Goal: Transaction & Acquisition: Purchase product/service

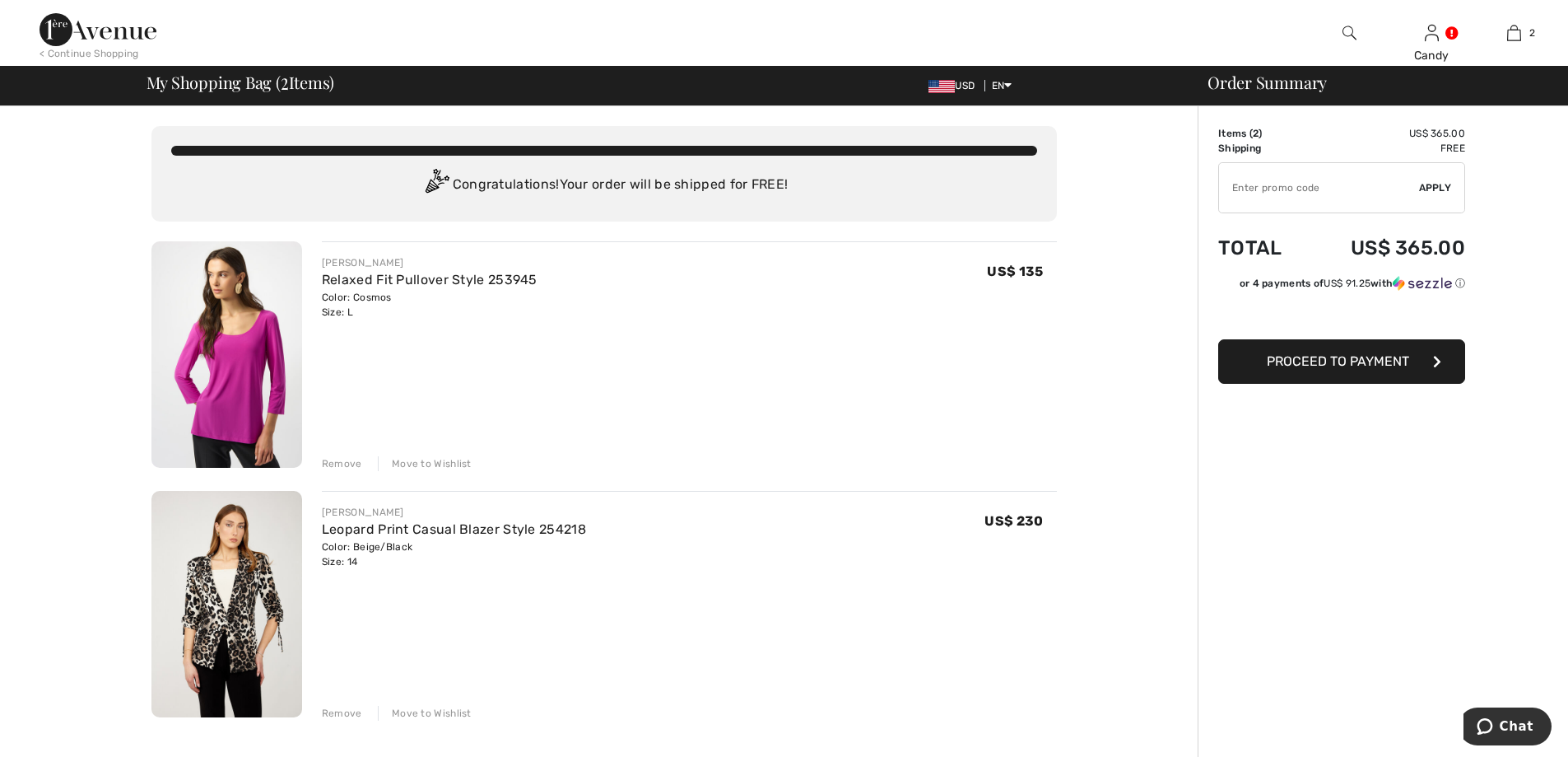
click at [1349, 358] on span "Proceed to Payment" at bounding box center [1338, 361] width 142 height 16
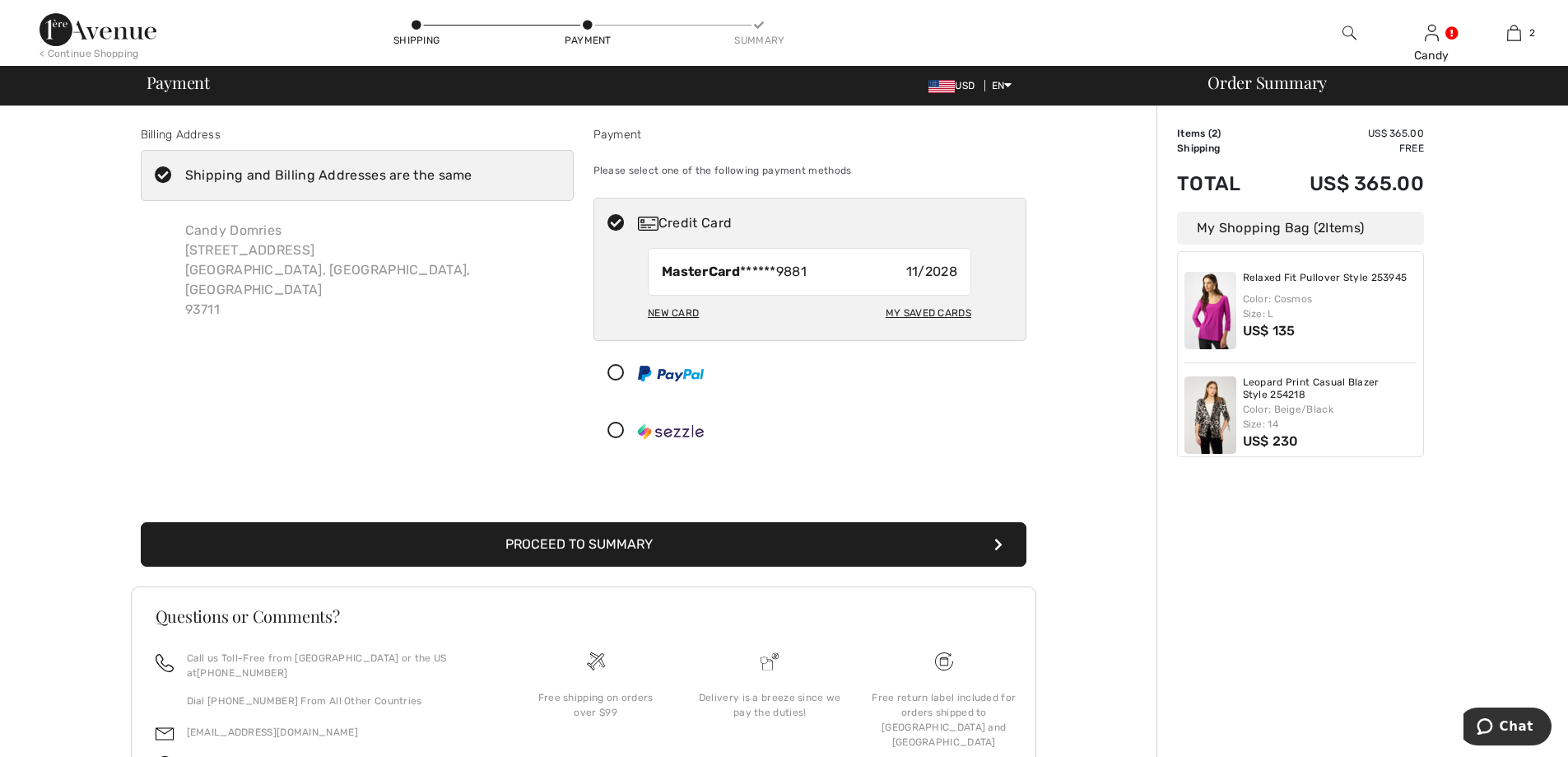
click at [165, 168] on icon at bounding box center [163, 176] width 44 height 17
click at [472, 168] on input "Shipping and Billing Addresses are the same" at bounding box center [477, 175] width 10 height 50
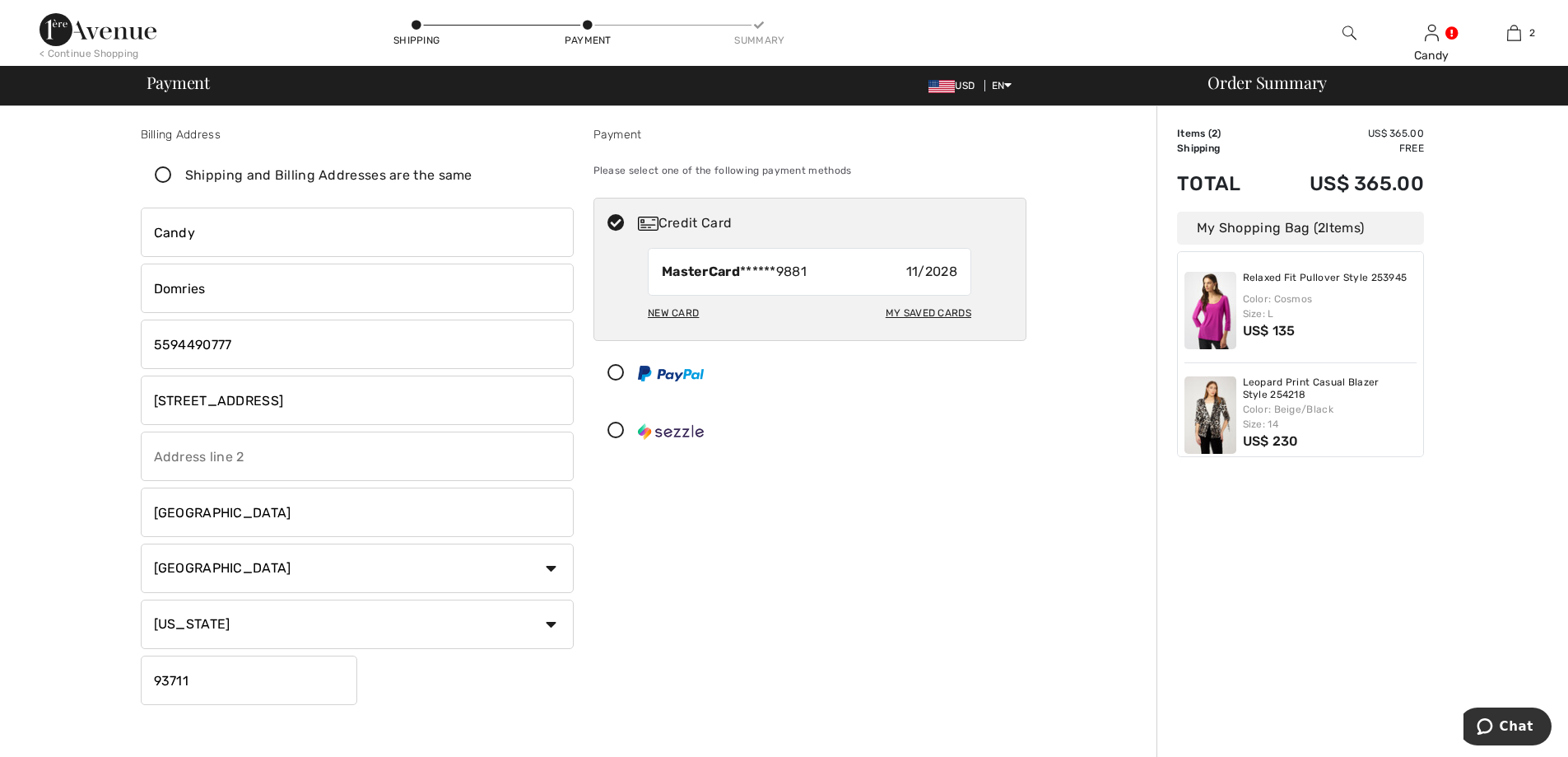
checkbox input "false"
click at [261, 344] on input "phone" at bounding box center [356, 343] width 433 height 50
type input "5592173243"
click at [957, 313] on div "My Saved Cards" at bounding box center [929, 313] width 86 height 28
radio input "true"
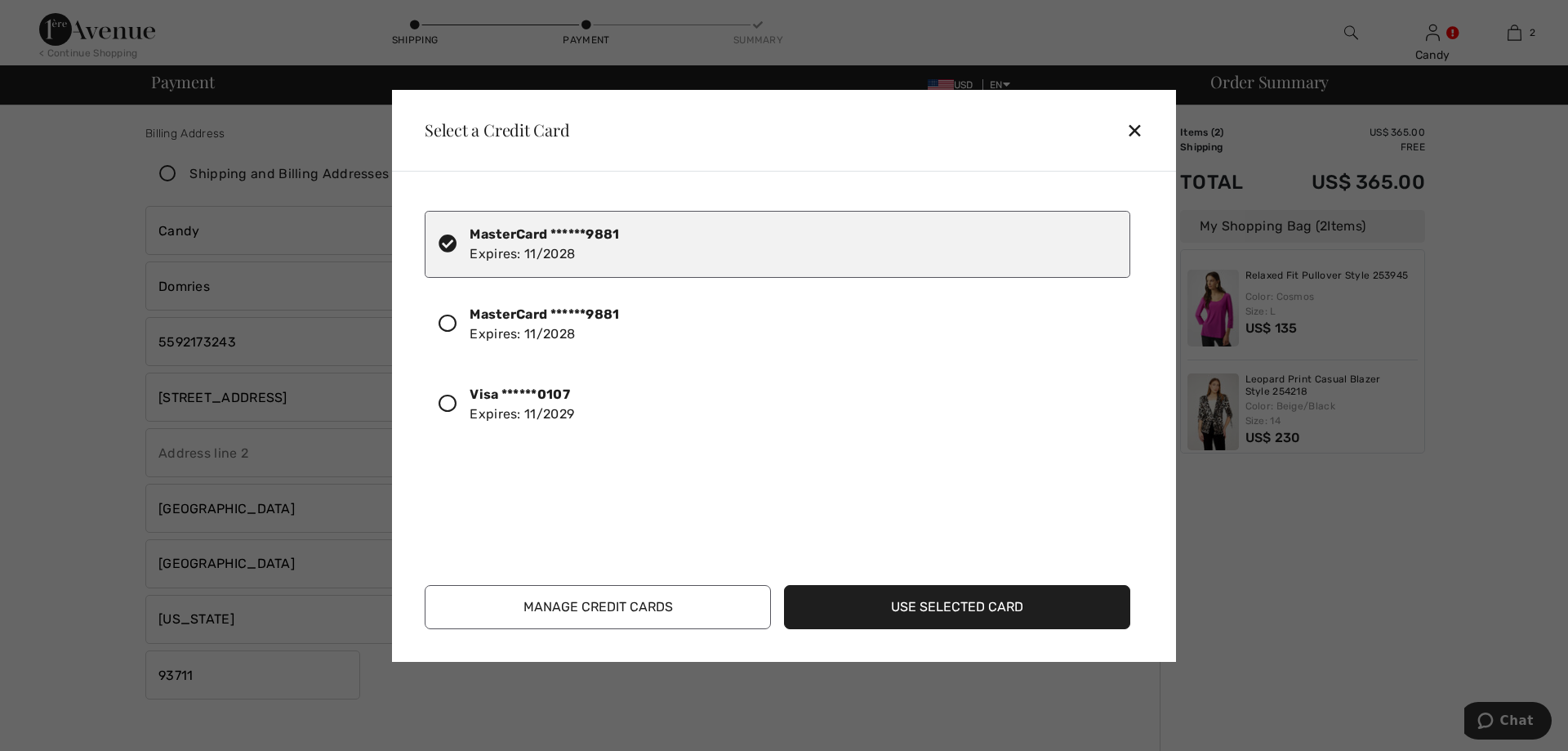
click at [452, 402] on icon at bounding box center [447, 403] width 18 height 18
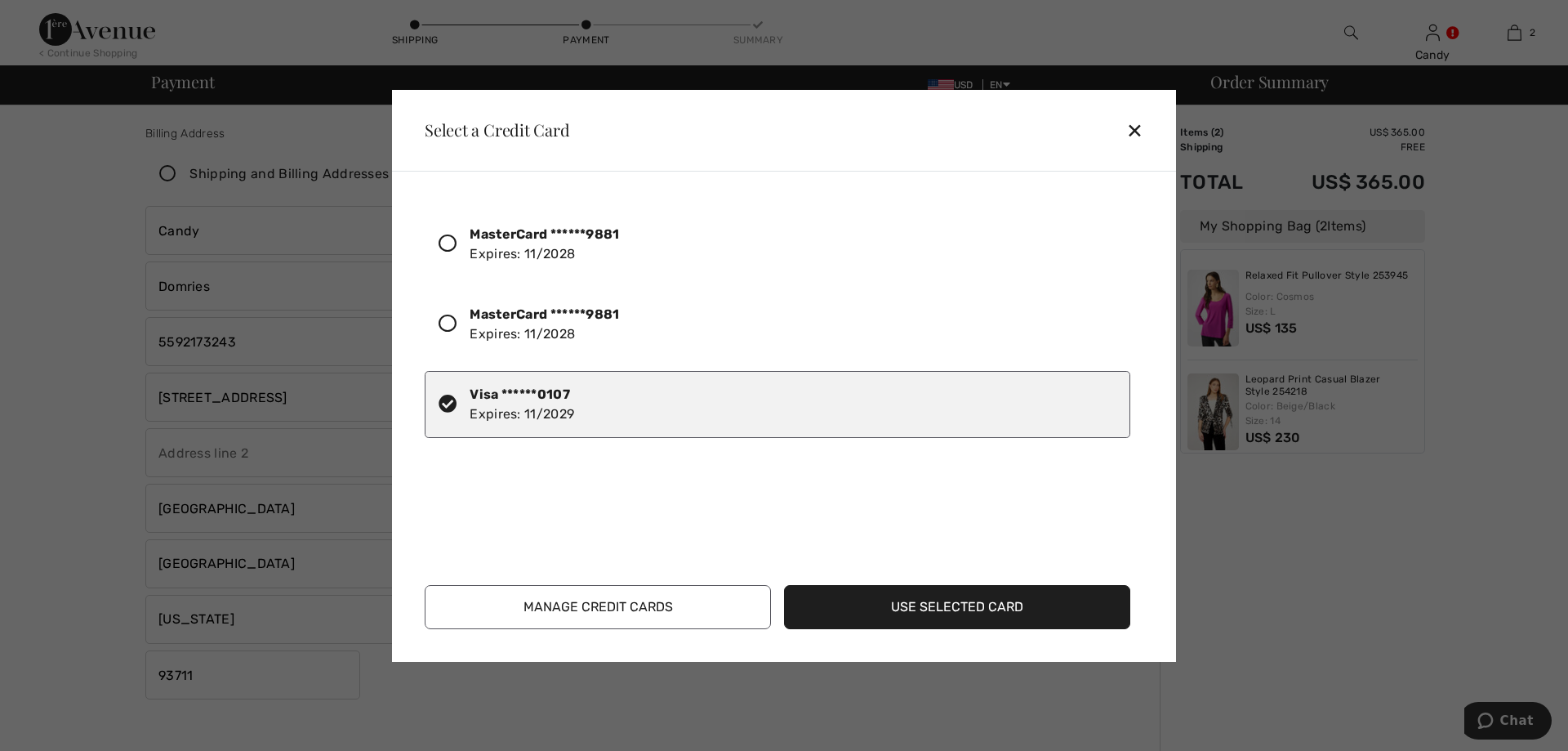
click at [905, 609] on button "Use Selected Card" at bounding box center [957, 607] width 346 height 45
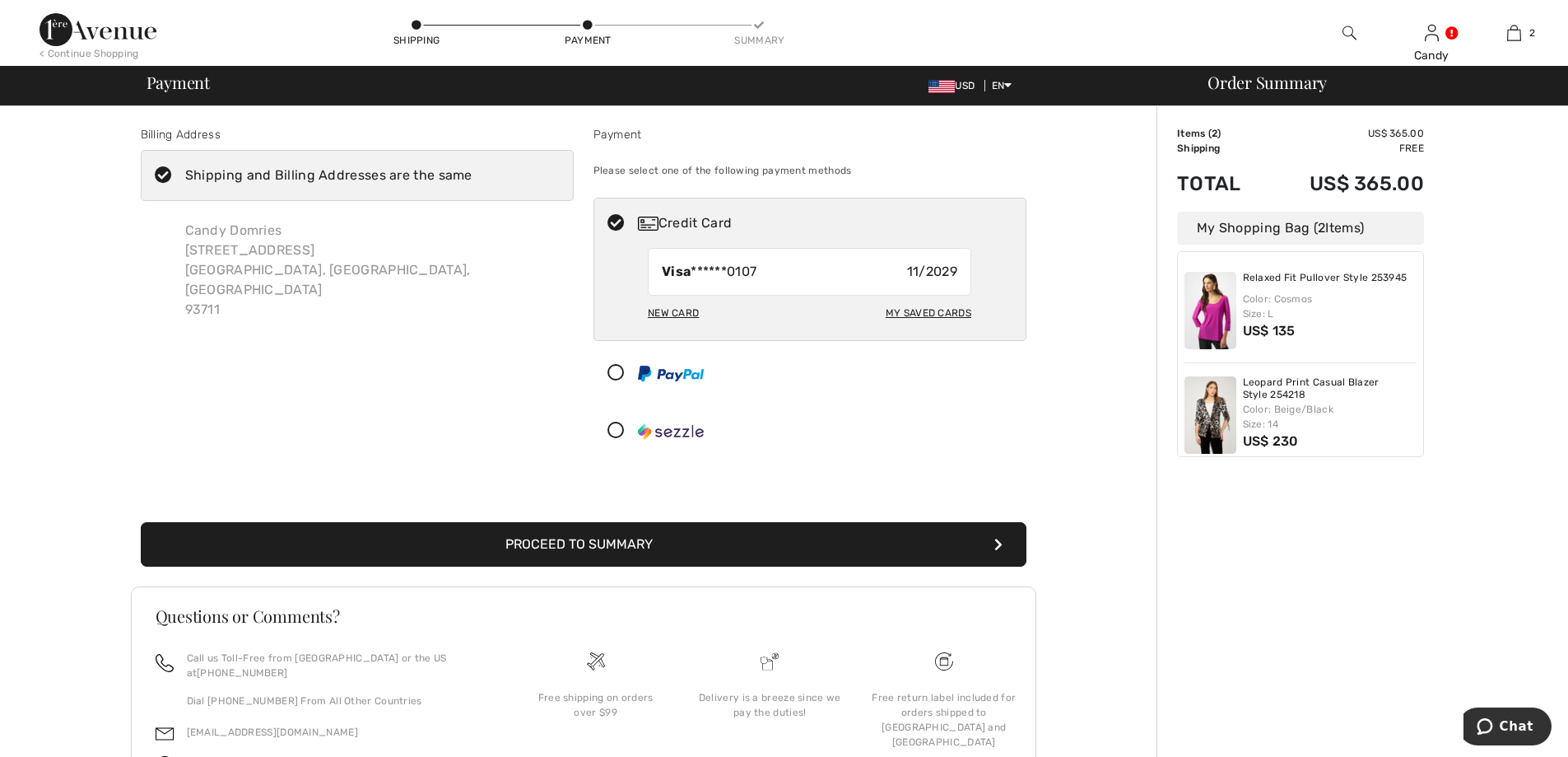
click at [638, 546] on button "Proceed to Summary" at bounding box center [583, 545] width 886 height 45
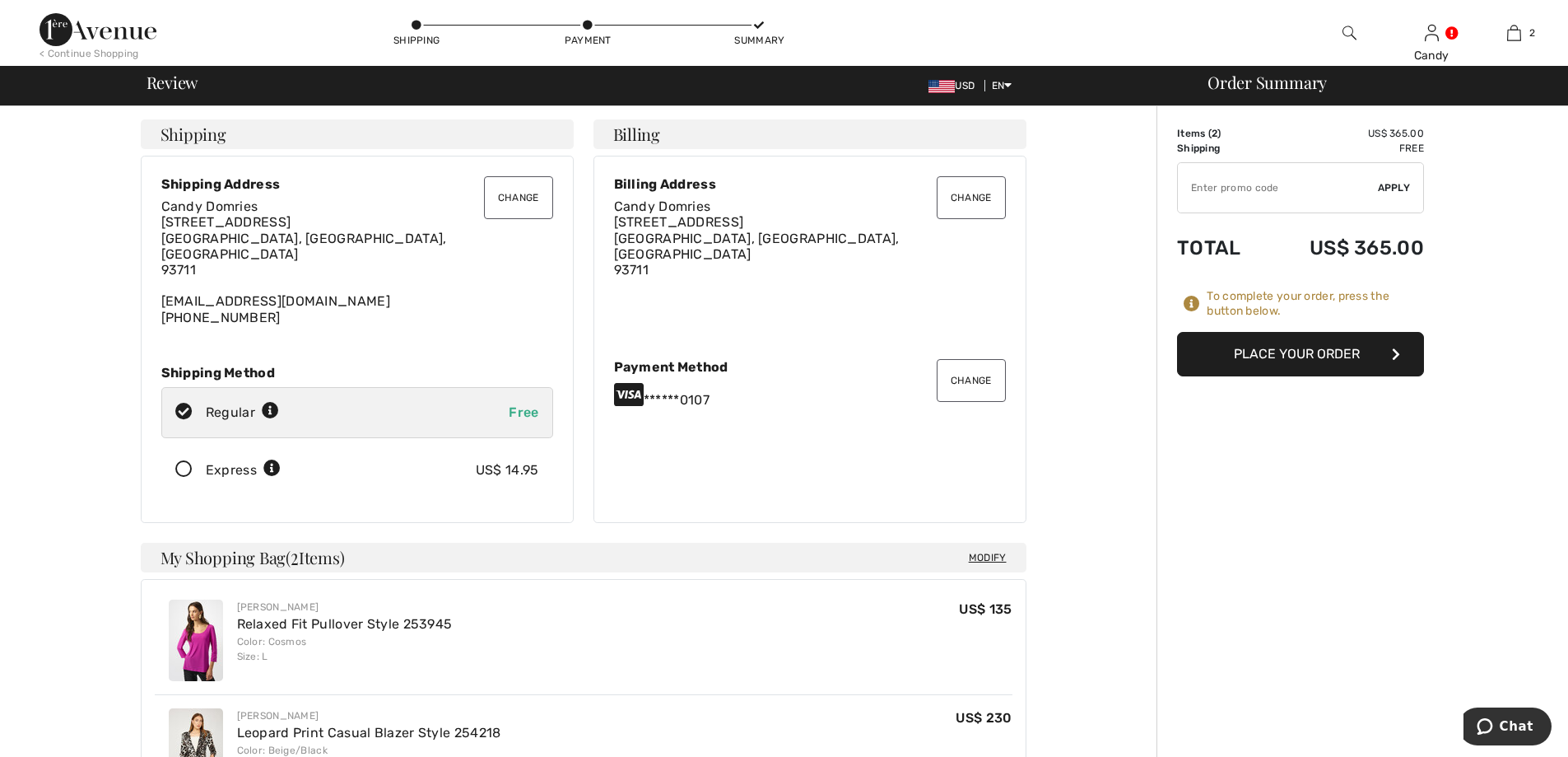
click at [508, 196] on button "Change" at bounding box center [518, 197] width 69 height 43
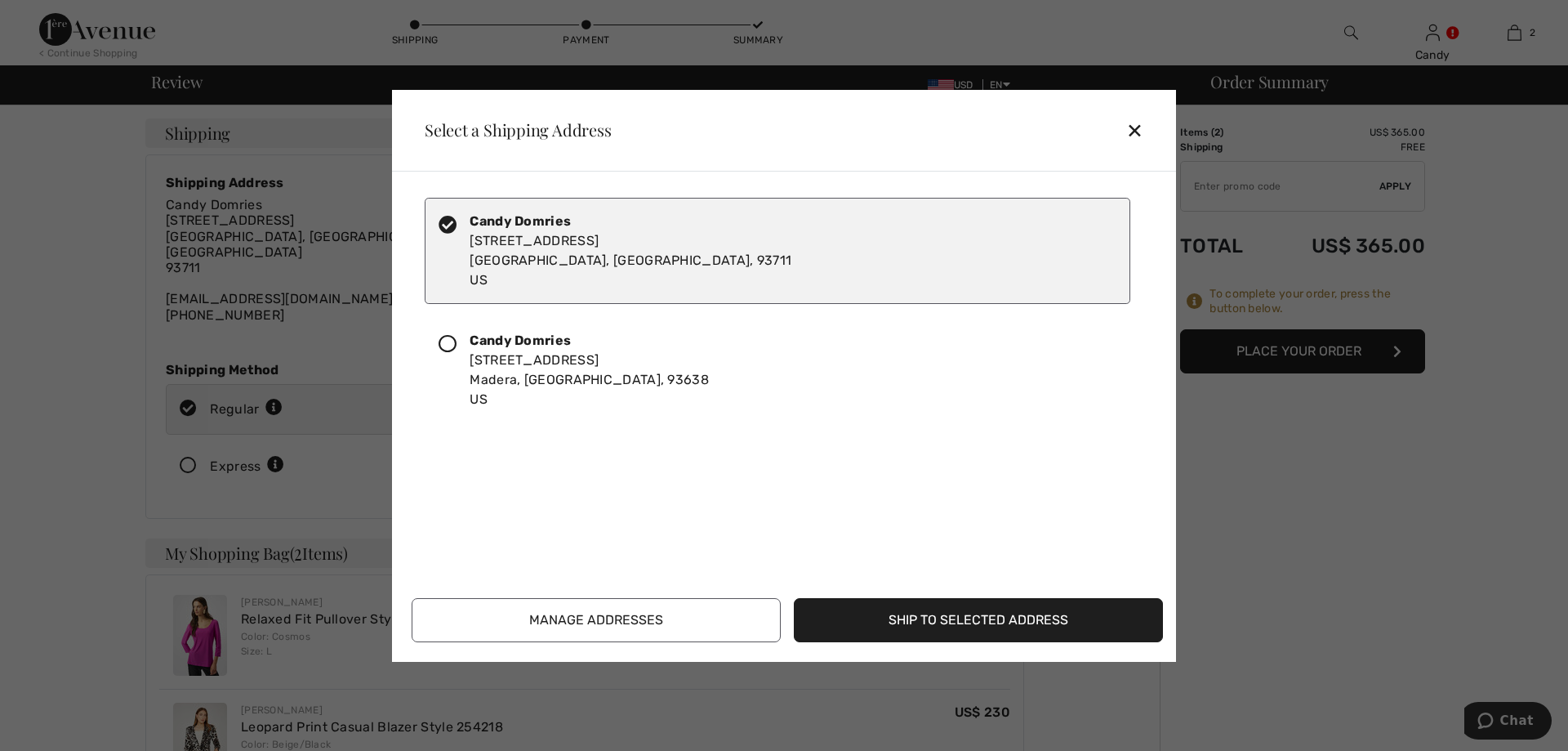
click at [445, 346] on icon at bounding box center [447, 343] width 18 height 18
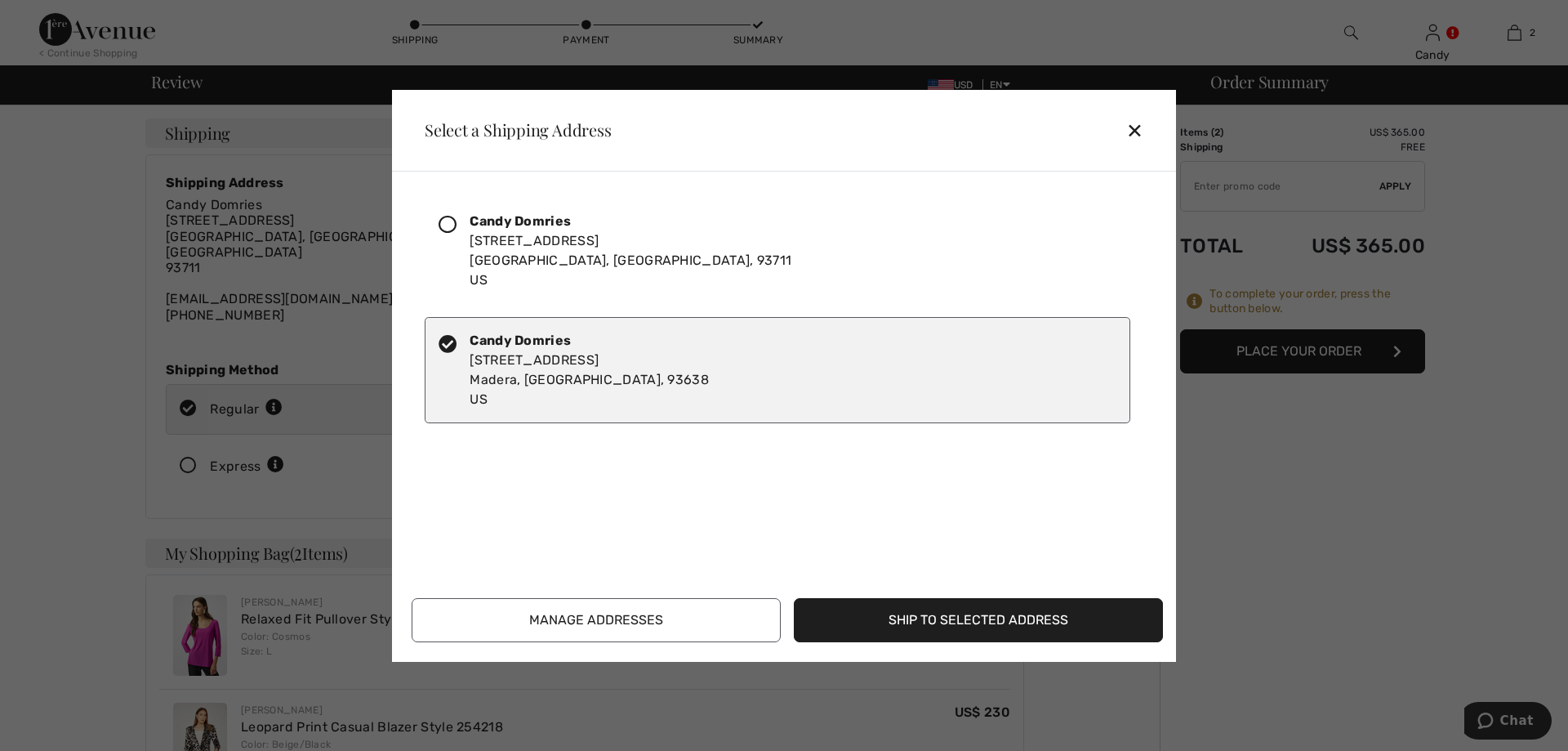
click at [895, 623] on button "Ship to Selected Address" at bounding box center [978, 620] width 369 height 45
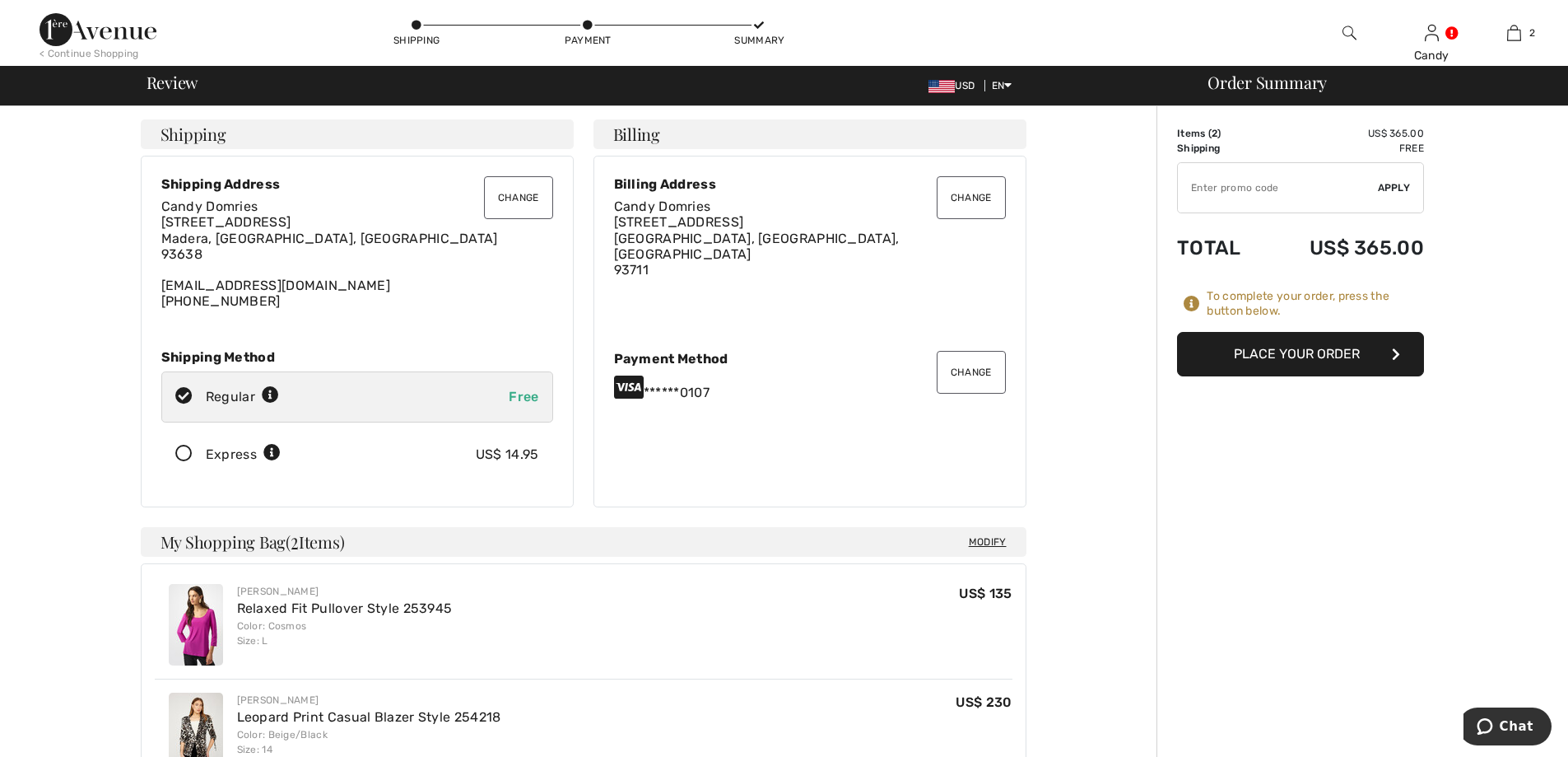
click at [1318, 354] on button "Place Your Order" at bounding box center [1300, 355] width 247 height 45
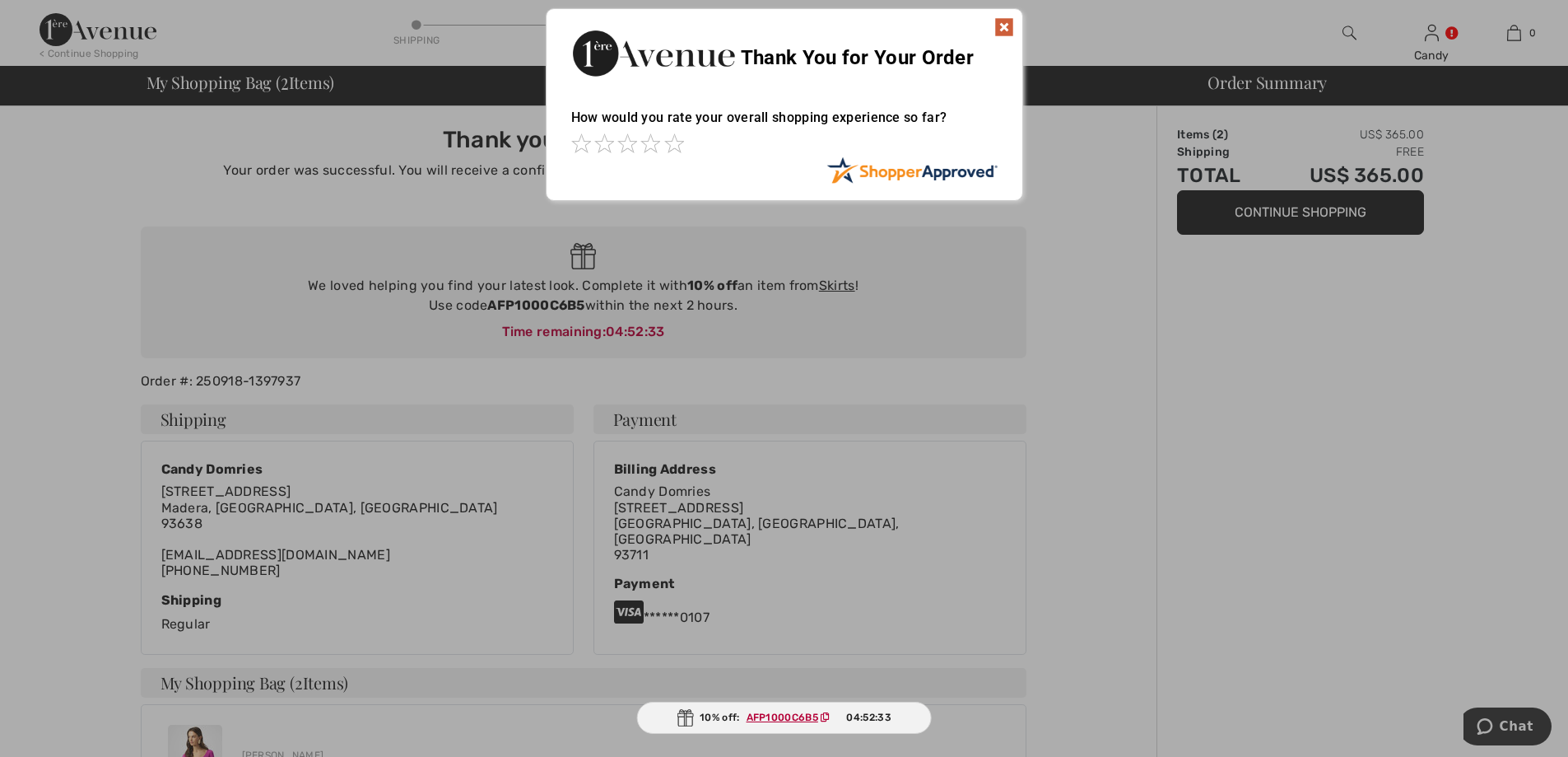
click at [1008, 27] on img at bounding box center [1004, 26] width 20 height 20
